Goal: Navigation & Orientation: Go to known website

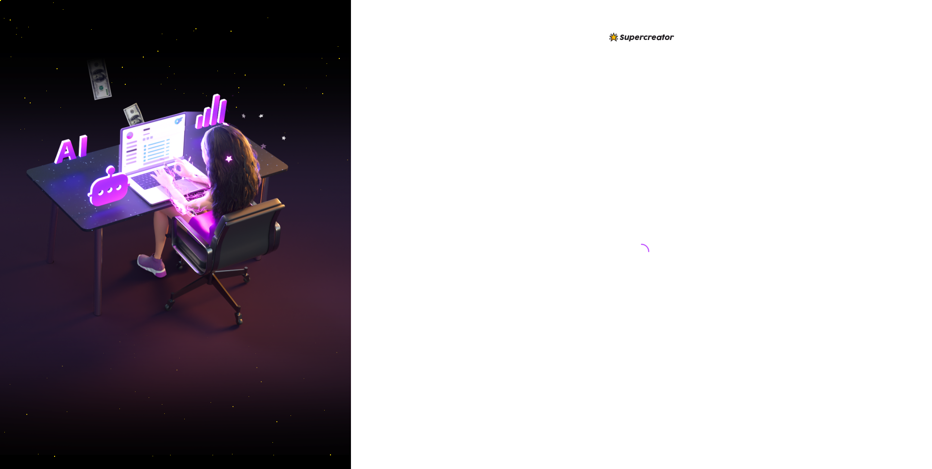
drag, startPoint x: 854, startPoint y: 27, endPoint x: 840, endPoint y: 26, distance: 14.1
click at [854, 27] on div at bounding box center [641, 234] width 581 height 469
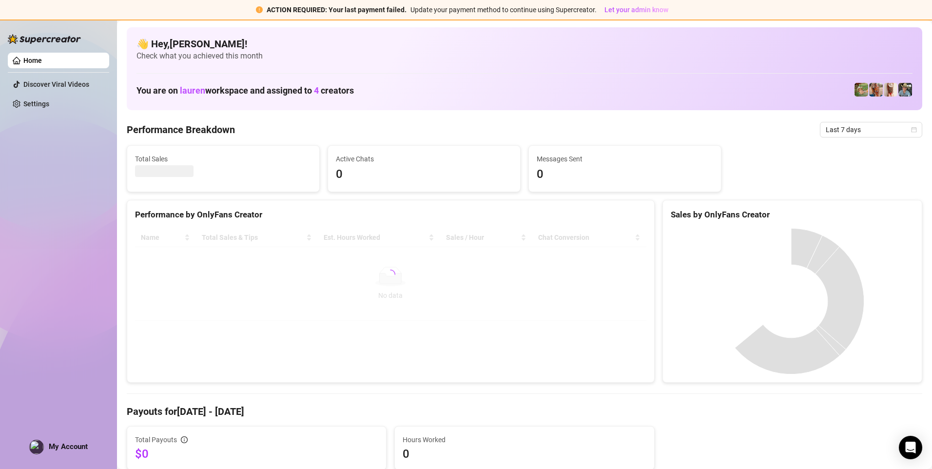
click at [82, 214] on div "Home Discover Viral Videos Settings My Account" at bounding box center [58, 239] width 101 height 441
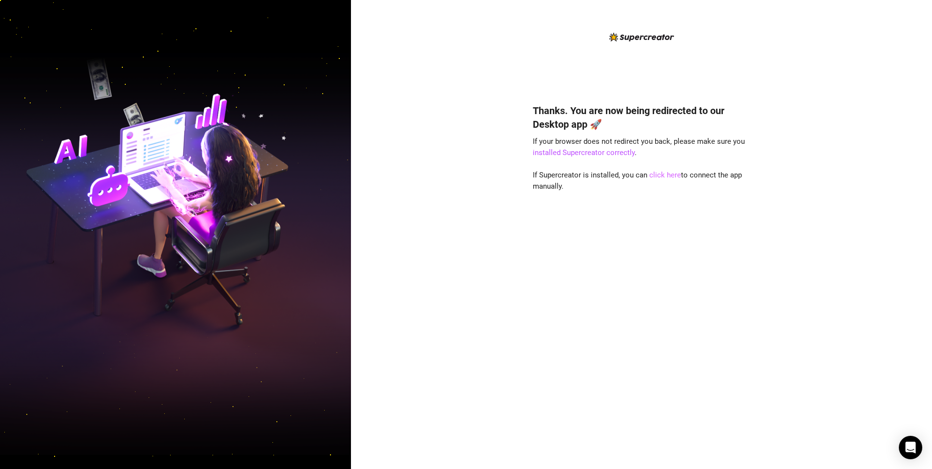
click at [658, 175] on link "click here" at bounding box center [665, 175] width 32 height 9
click at [366, 110] on div "Thanks. You are now being redirected to our Desktop app 🚀 If your browser does …" at bounding box center [641, 234] width 581 height 469
click at [356, 6] on div "Thanks. You are now being redirected to our Desktop app 🚀 If your browser does …" at bounding box center [641, 234] width 581 height 469
